Goal: Find contact information: Find contact information

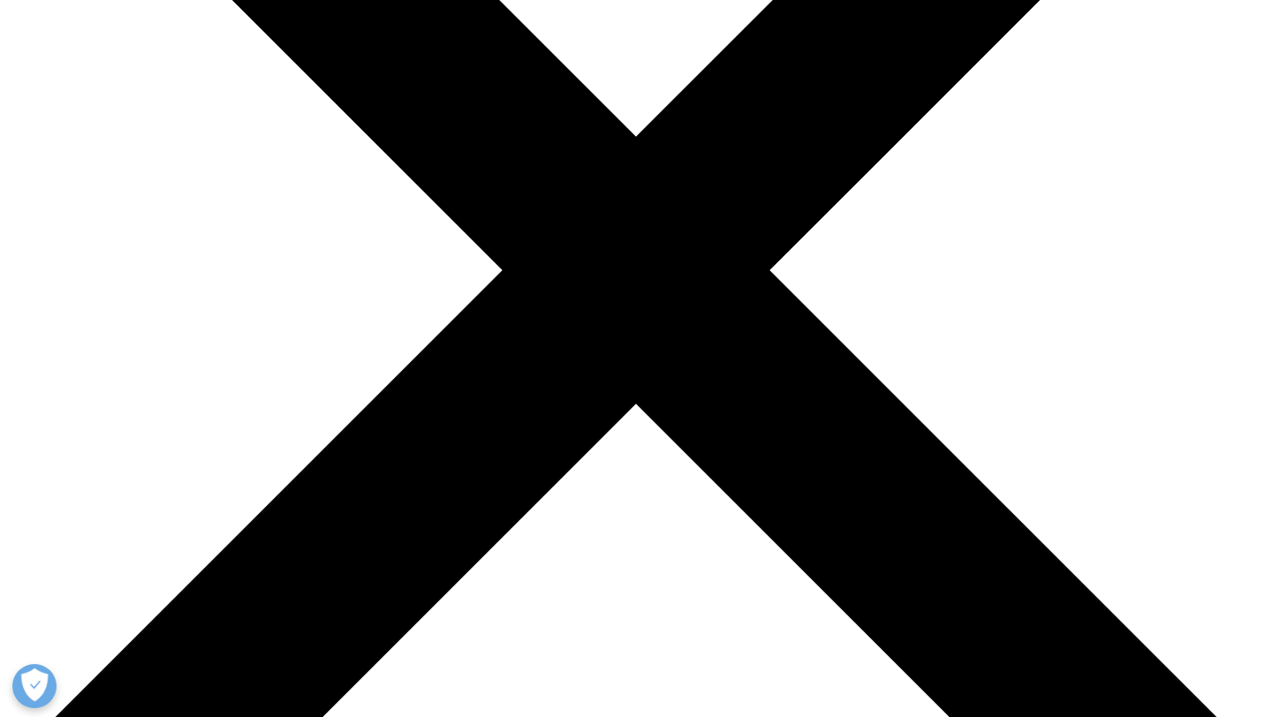
scroll to position [422, 0]
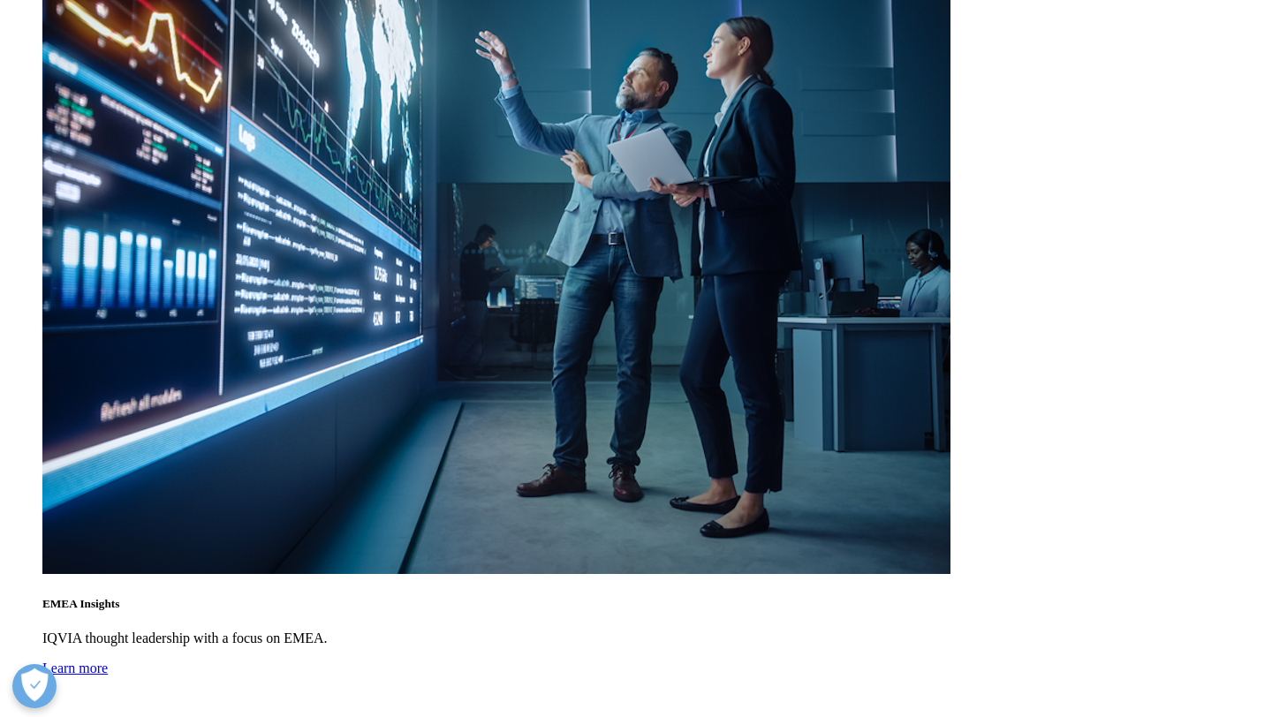
scroll to position [4851, 0]
drag, startPoint x: 368, startPoint y: 427, endPoint x: 162, endPoint y: 370, distance: 213.6
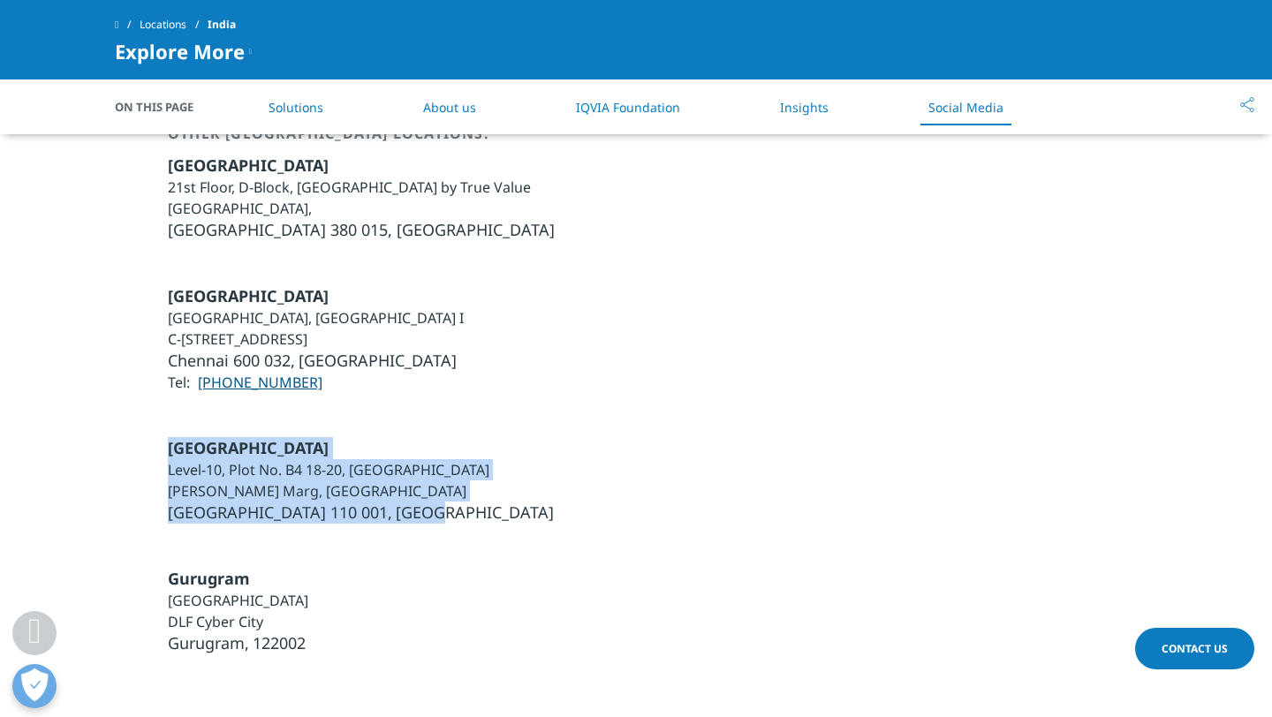
click at [162, 437] on div "[GEOGRAPHIC_DATA] Level-10, Plot No. B4 18-20, [GEOGRAPHIC_DATA] [PERSON_NAME][…" at bounding box center [636, 480] width 1042 height 87
copy ul "[STREET_ADDRESS] [STREET_ADDRESS][PERSON_NAME]"
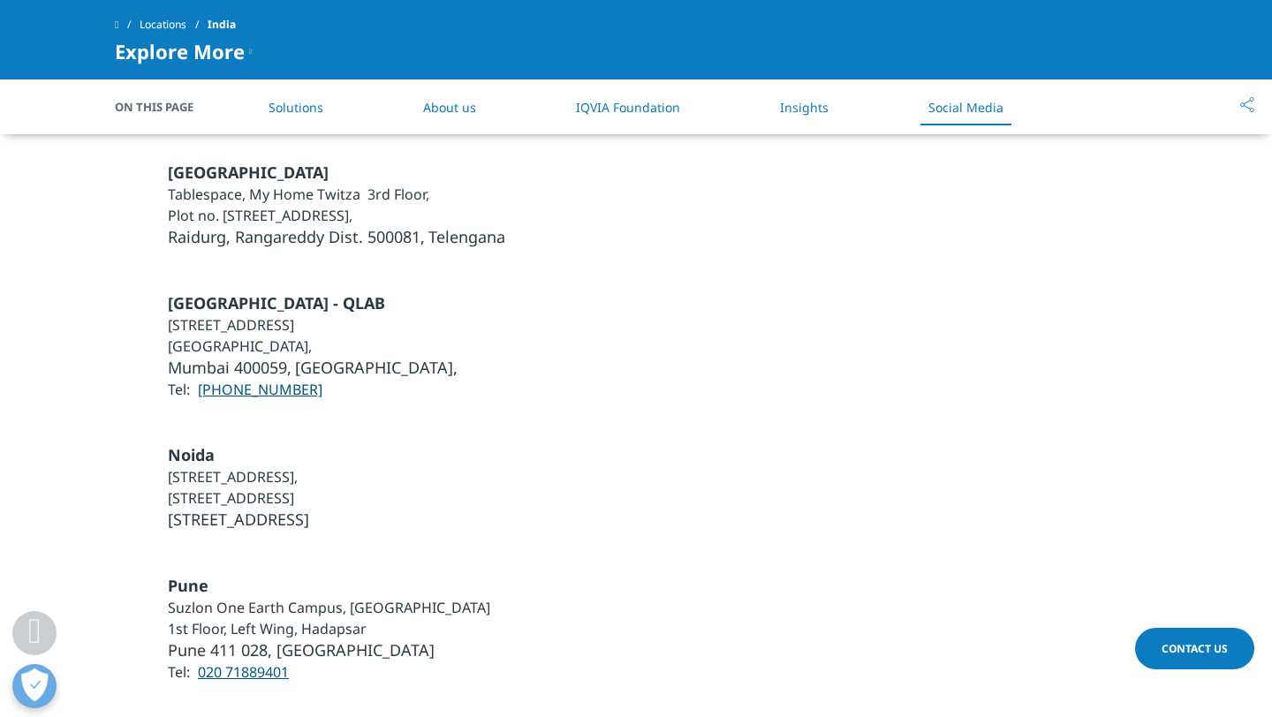
scroll to position [5386, 0]
